Goal: Check status: Check status

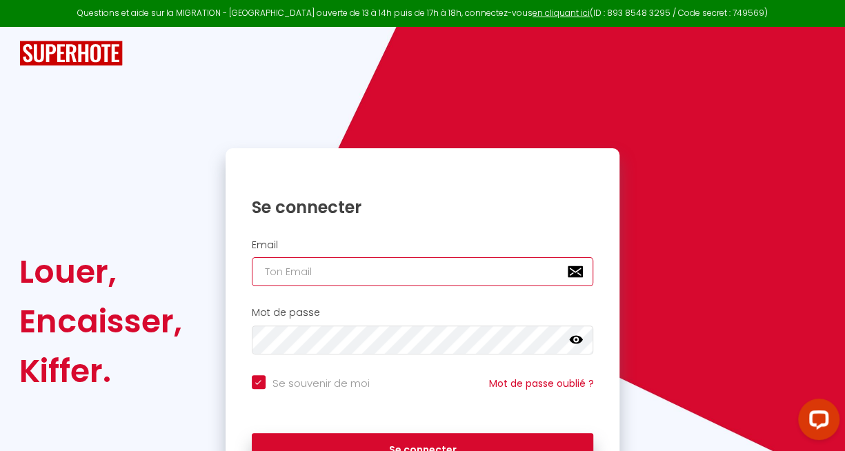
type input "[EMAIL_ADDRESS][DOMAIN_NAME]"
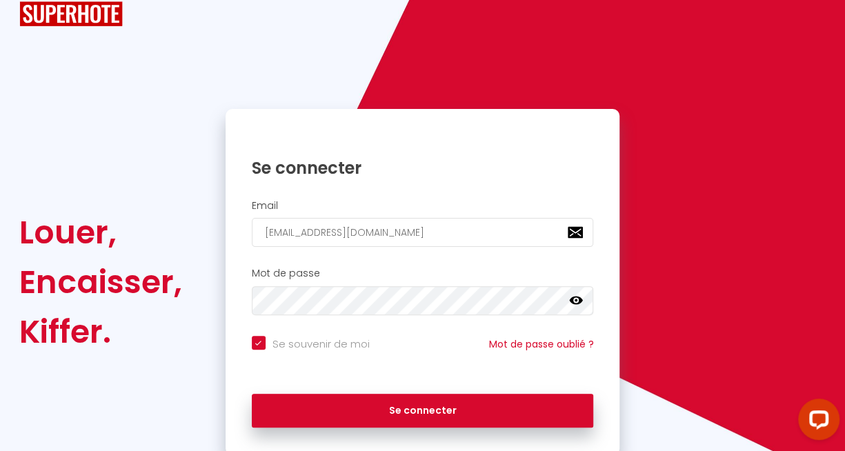
scroll to position [40, 0]
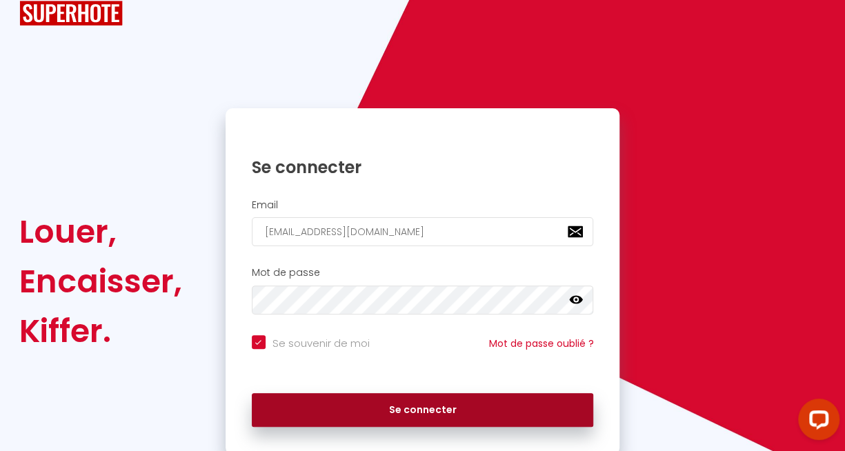
click at [429, 415] on button "Se connecter" at bounding box center [423, 410] width 342 height 34
checkbox input "true"
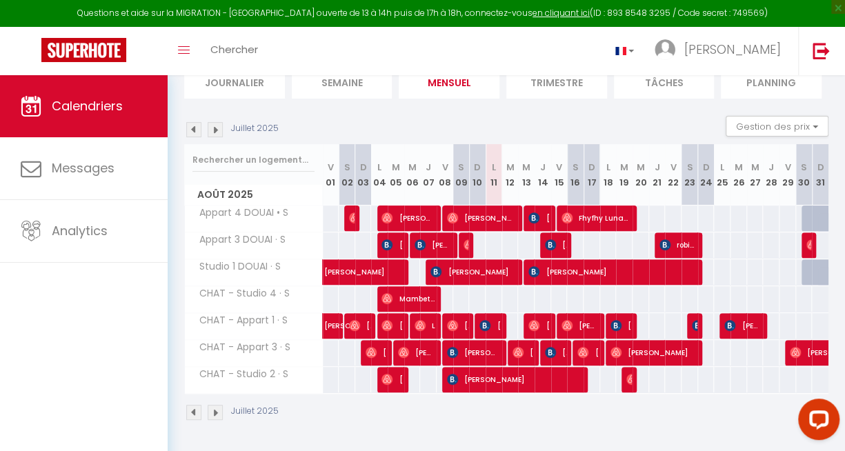
click at [667, 409] on div "Juillet 2025" at bounding box center [506, 414] width 644 height 41
click at [261, 232] on span "Appart 3 DOUAI · S" at bounding box center [238, 239] width 102 height 15
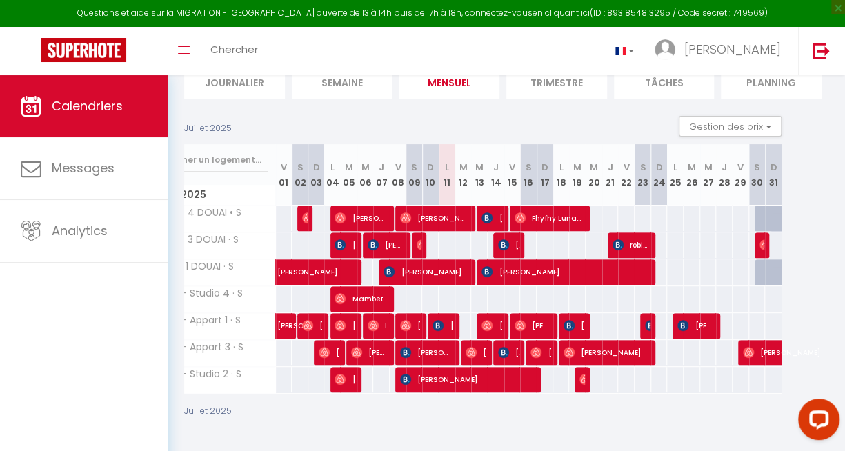
scroll to position [0, 48]
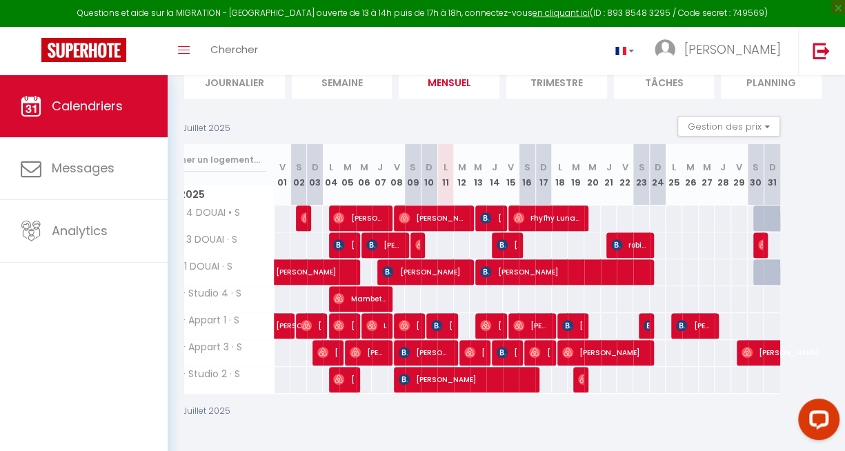
click at [326, 206] on div at bounding box center [330, 219] width 17 height 26
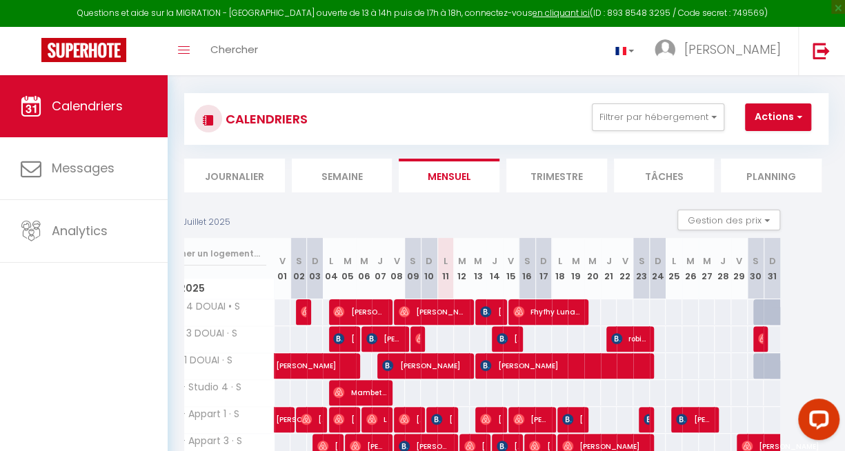
scroll to position [11, 0]
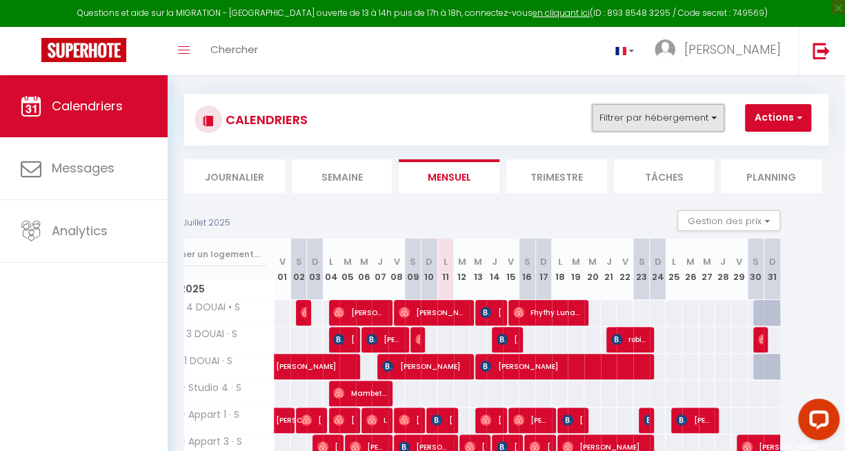
click at [717, 119] on button "Filtrer par hébergement" at bounding box center [658, 118] width 132 height 28
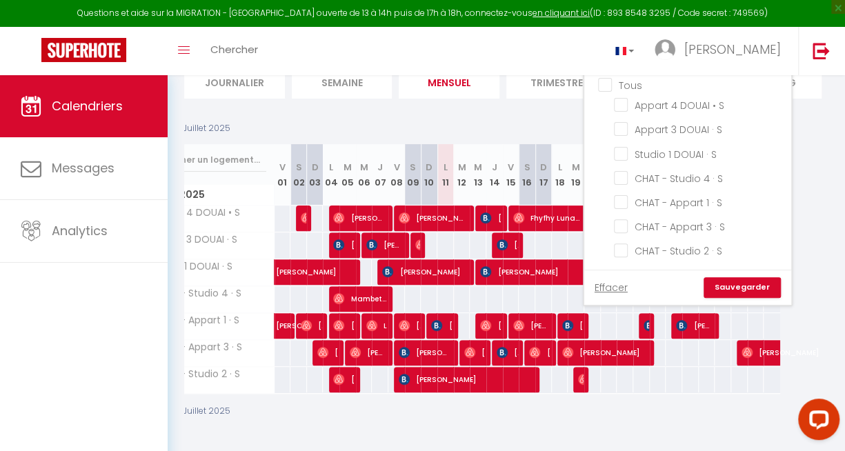
scroll to position [113, 0]
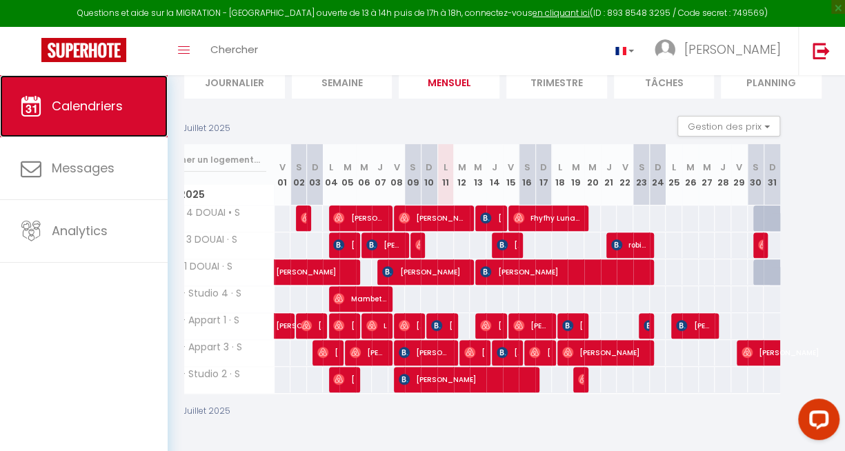
click at [86, 118] on link "Calendriers" at bounding box center [84, 106] width 168 height 62
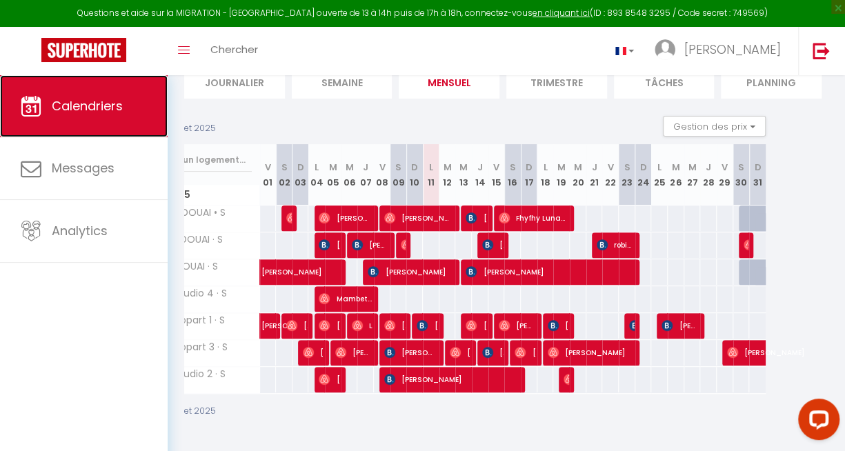
scroll to position [0, 89]
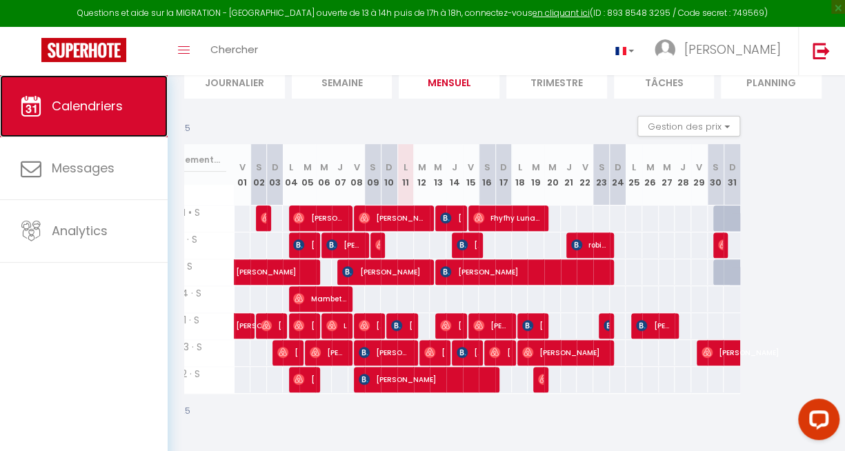
drag, startPoint x: 712, startPoint y: 428, endPoint x: 3, endPoint y: 39, distance: 808.3
drag, startPoint x: 752, startPoint y: 428, endPoint x: 14, endPoint y: 41, distance: 832.8
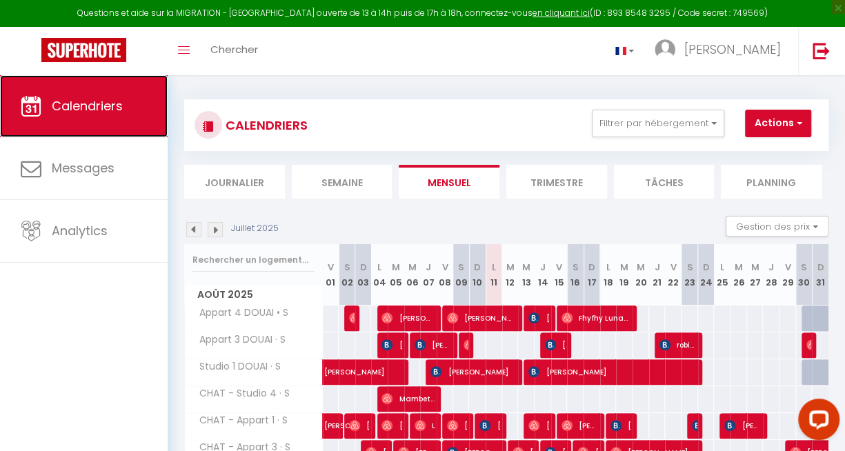
scroll to position [0, 0]
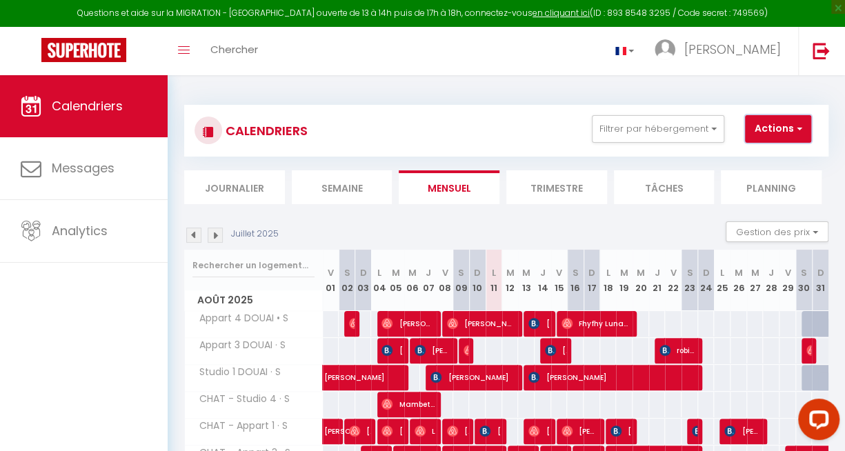
click at [803, 125] on button "Actions" at bounding box center [778, 129] width 66 height 28
click at [675, 130] on button "Filtrer par hébergement" at bounding box center [658, 129] width 132 height 28
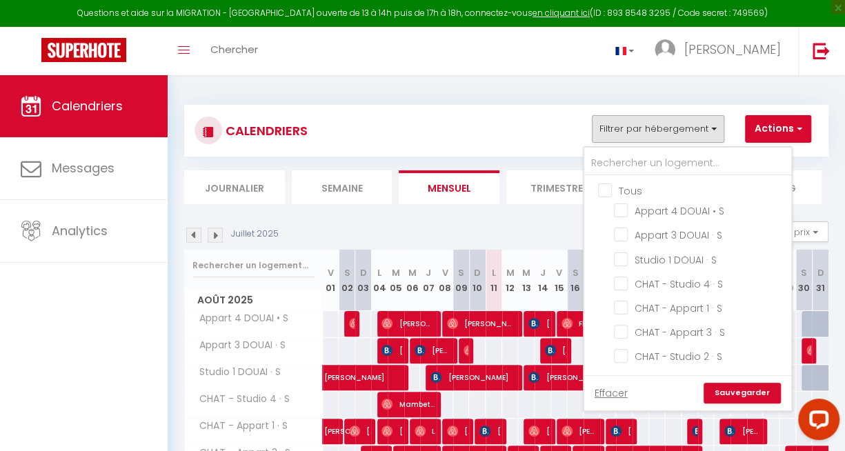
click at [510, 88] on div "CALENDRIERS Filtrer par hébergement Tous Appart 4 DOUAI • S Appart 3 DOUAI · S …" at bounding box center [506, 315] width 677 height 481
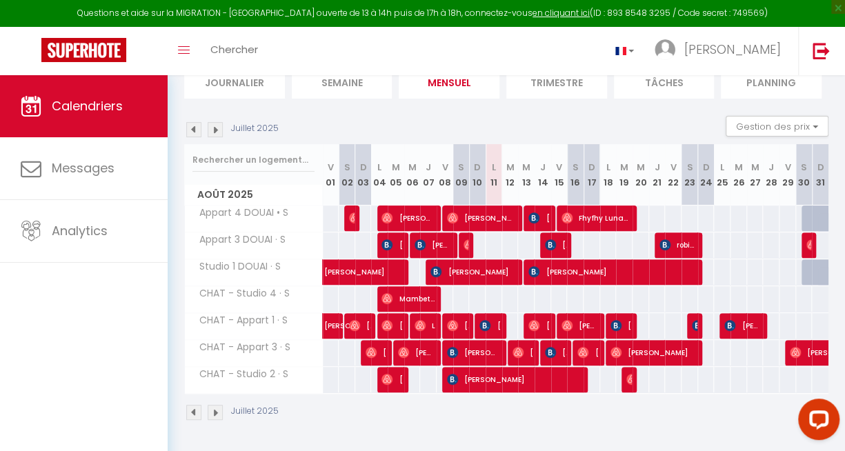
scroll to position [113, 0]
click at [475, 347] on span "[PERSON_NAME] [PERSON_NAME]" at bounding box center [473, 352] width 53 height 26
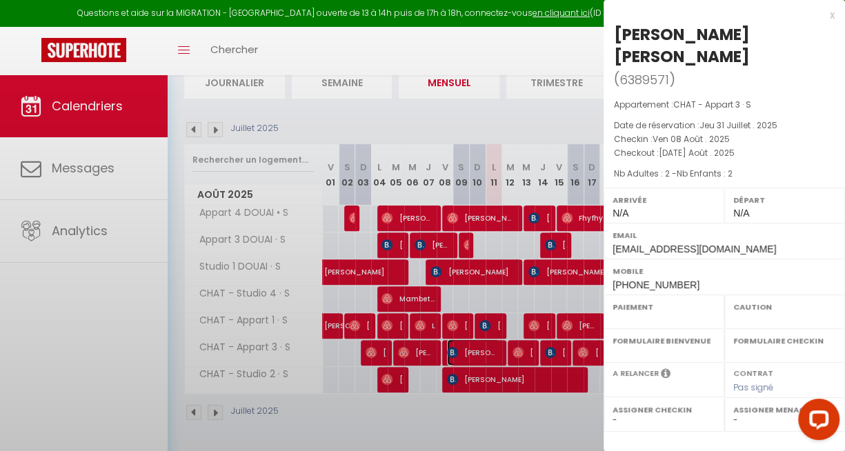
select select "OK"
select select "KO"
select select "0"
select select "1"
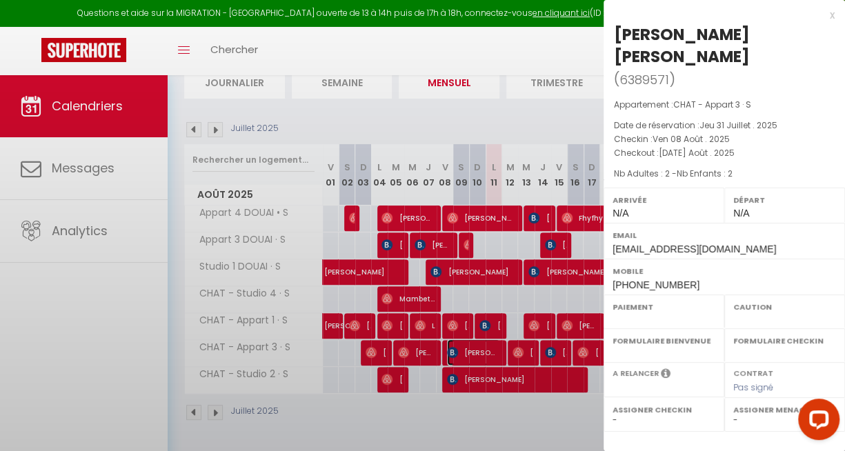
select select
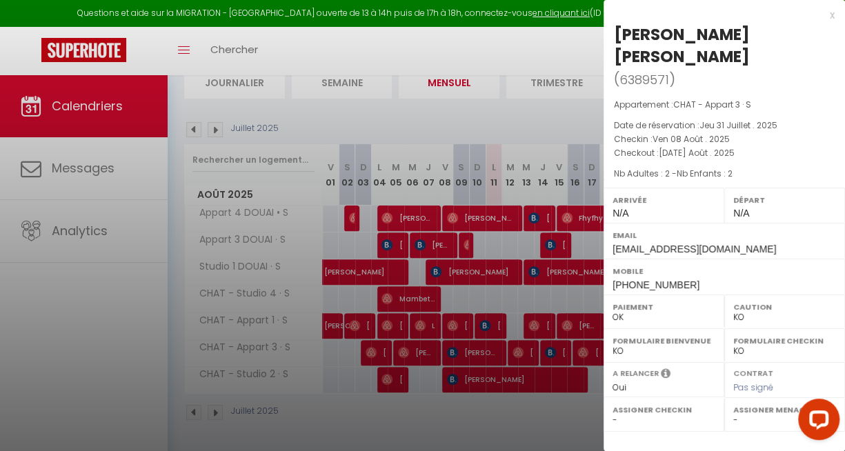
click at [460, 346] on div at bounding box center [422, 225] width 845 height 451
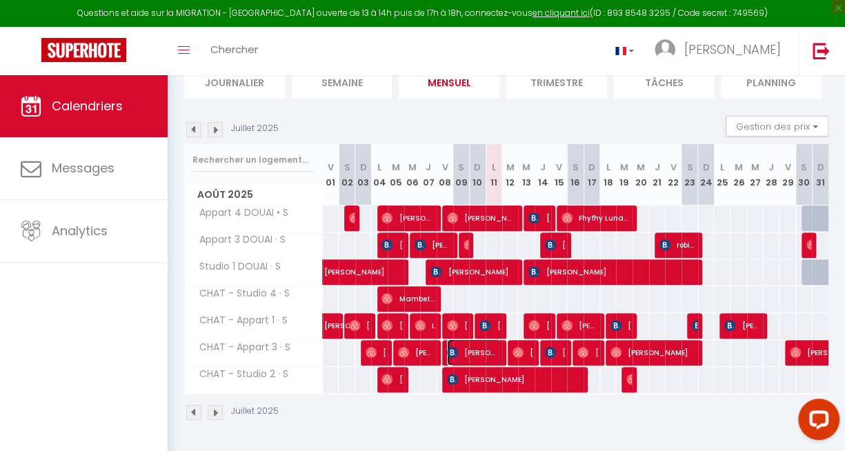
click at [460, 346] on span "[PERSON_NAME] [PERSON_NAME]" at bounding box center [473, 352] width 53 height 26
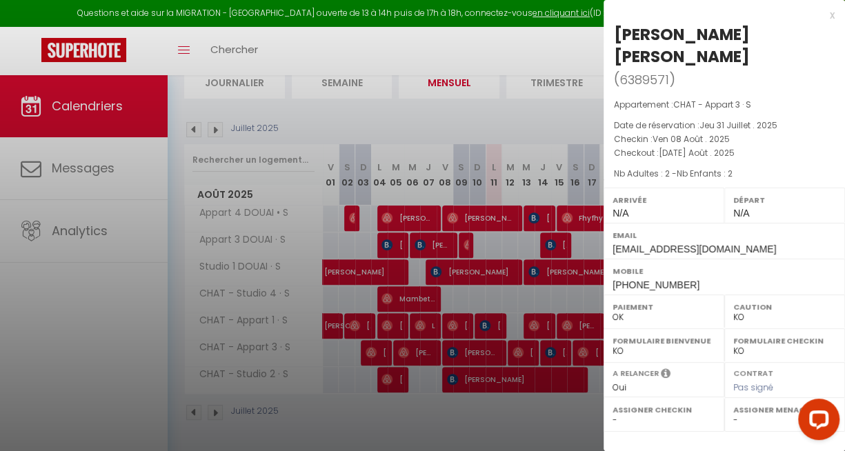
click at [468, 341] on div at bounding box center [422, 225] width 845 height 451
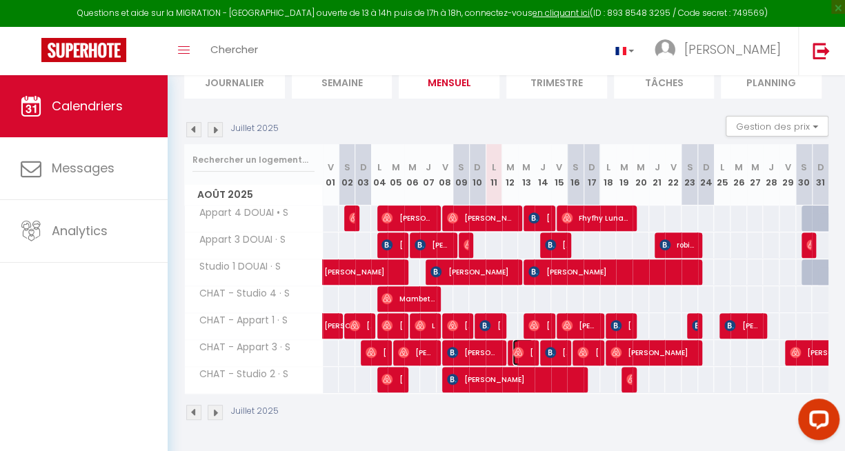
click at [518, 347] on img at bounding box center [518, 352] width 11 height 11
select select "OK"
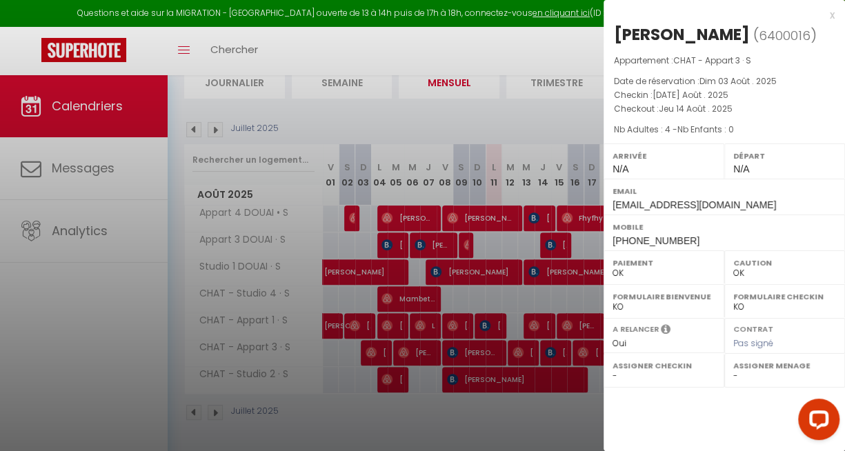
click at [123, 337] on div at bounding box center [422, 225] width 845 height 451
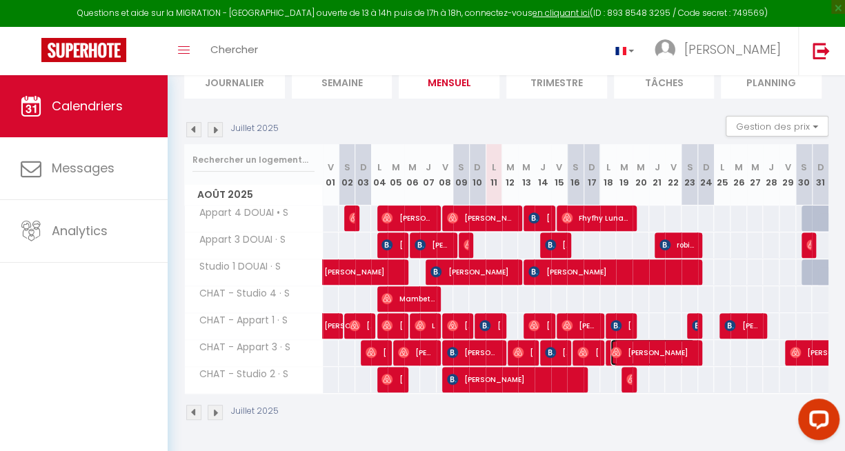
click at [655, 350] on span "[PERSON_NAME]" at bounding box center [652, 352] width 85 height 26
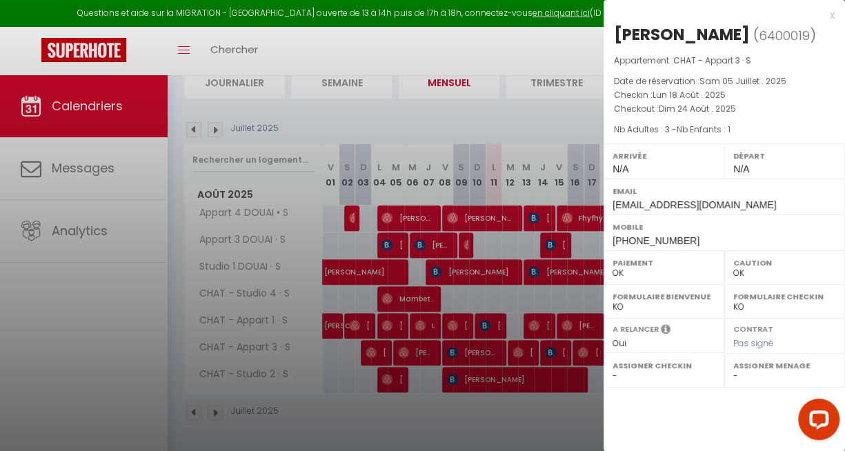
click at [543, 392] on div at bounding box center [422, 225] width 845 height 451
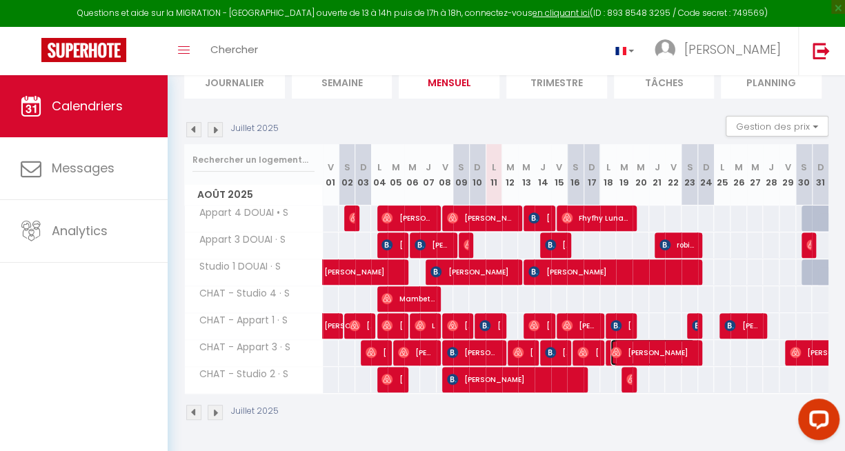
click at [679, 348] on span "[PERSON_NAME]" at bounding box center [652, 352] width 85 height 26
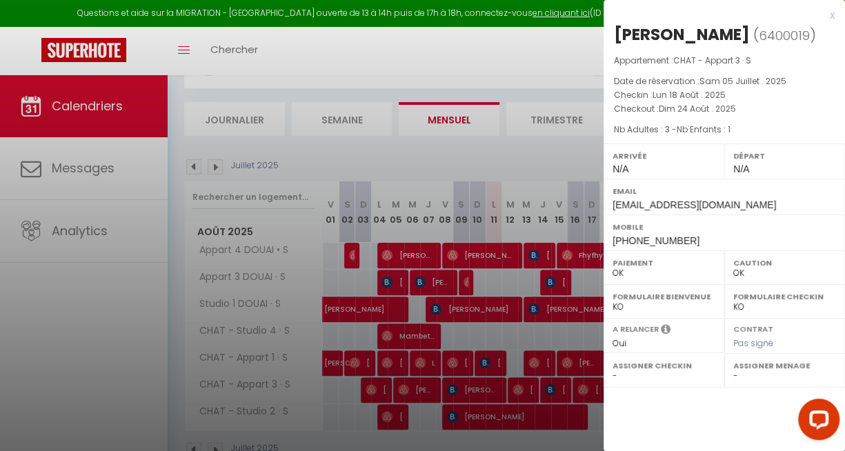
scroll to position [72, 0]
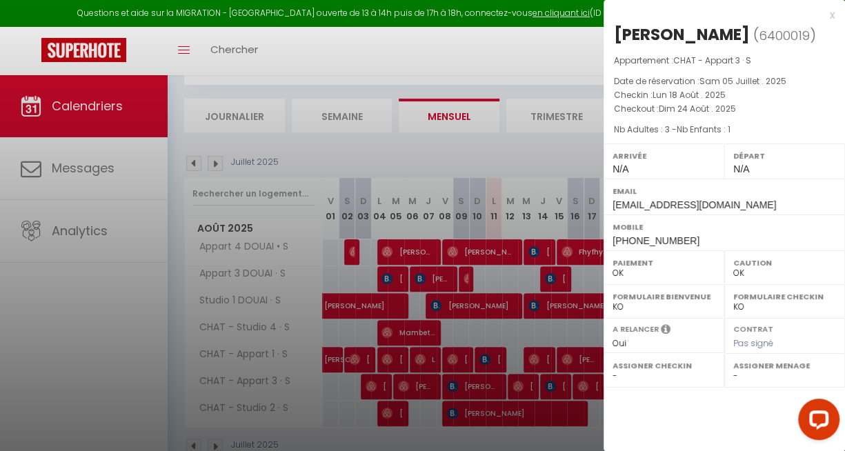
click at [539, 56] on div at bounding box center [422, 225] width 845 height 451
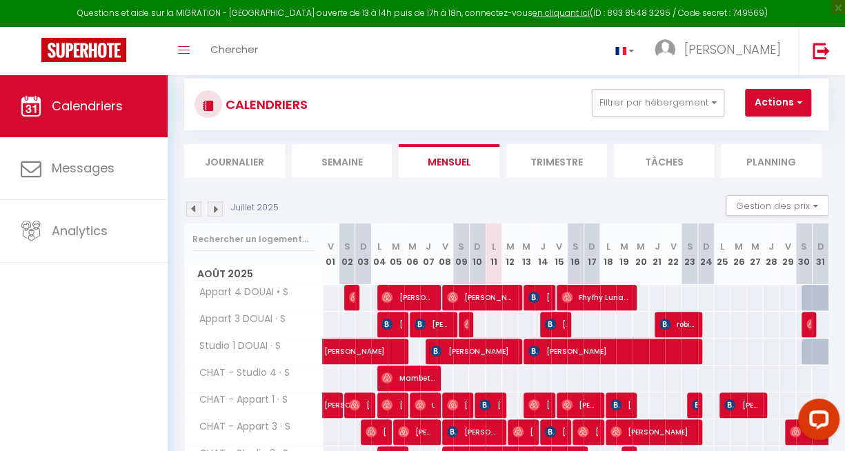
scroll to position [26, 0]
